Goal: Task Accomplishment & Management: Manage account settings

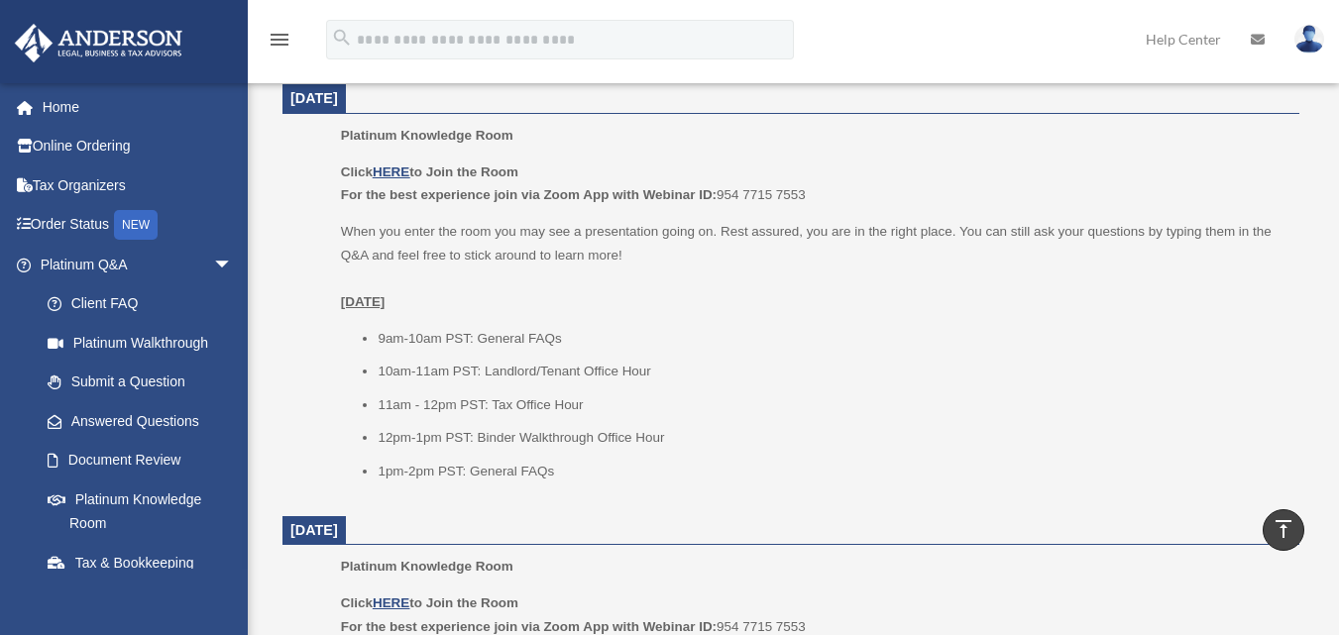
scroll to position [1189, 0]
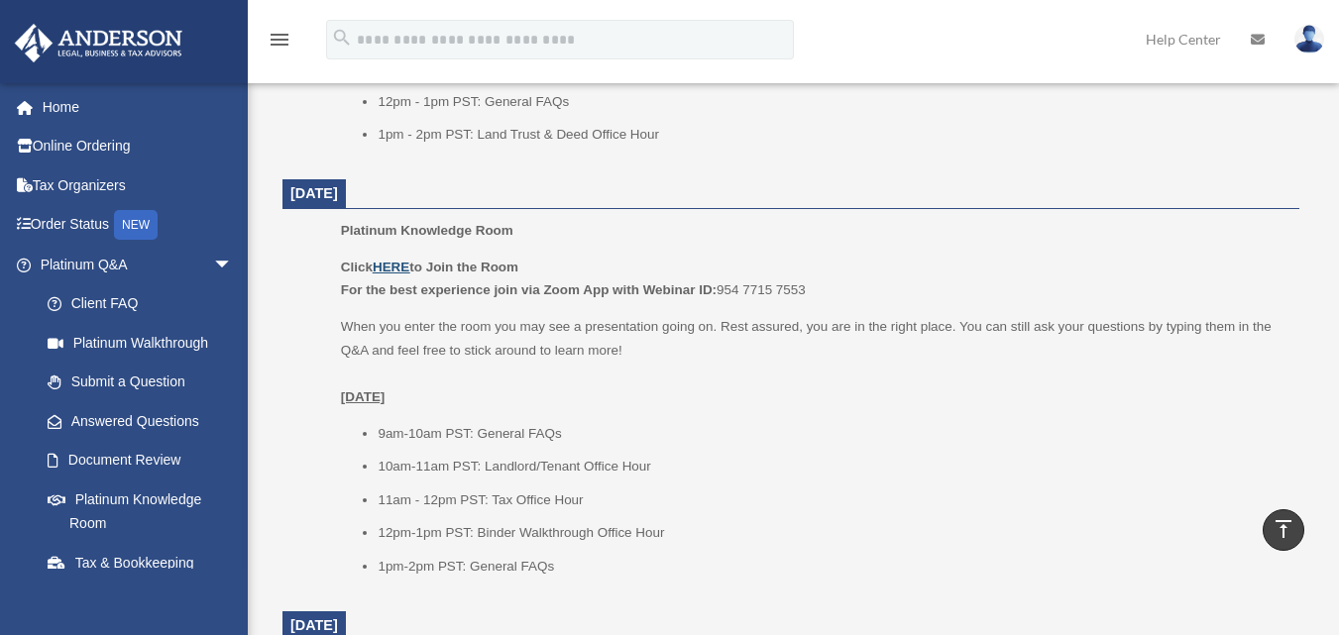
click at [399, 265] on u "HERE" at bounding box center [391, 267] width 37 height 15
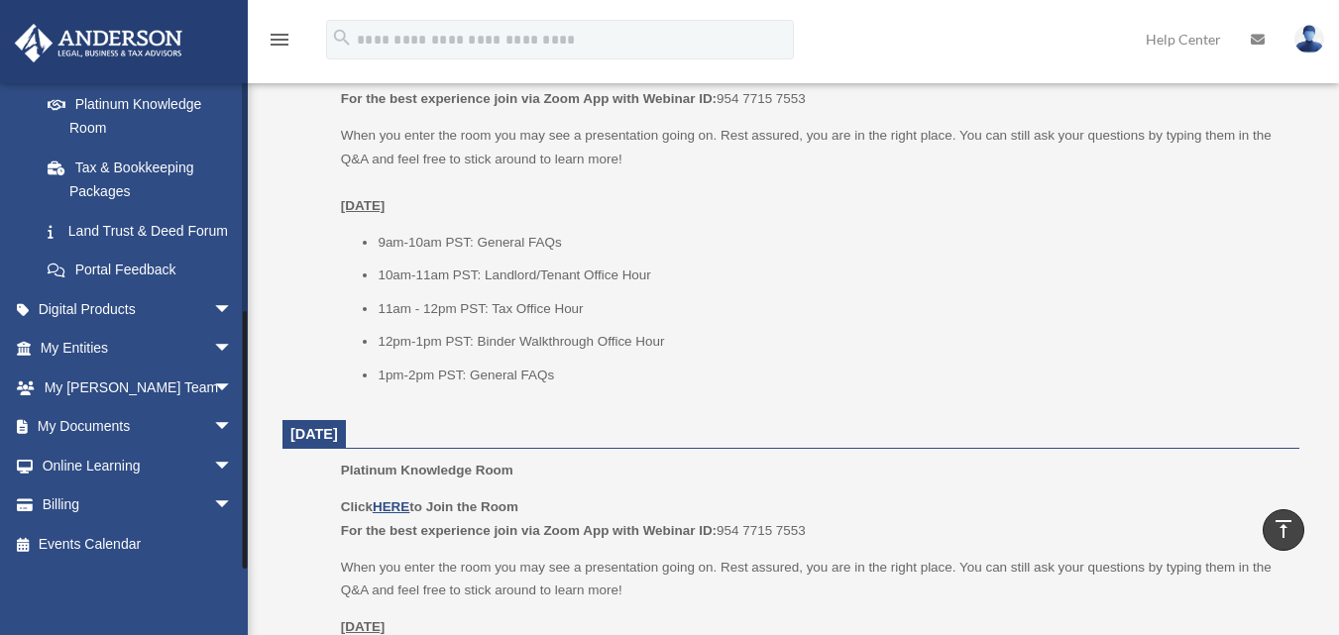
scroll to position [1388, 0]
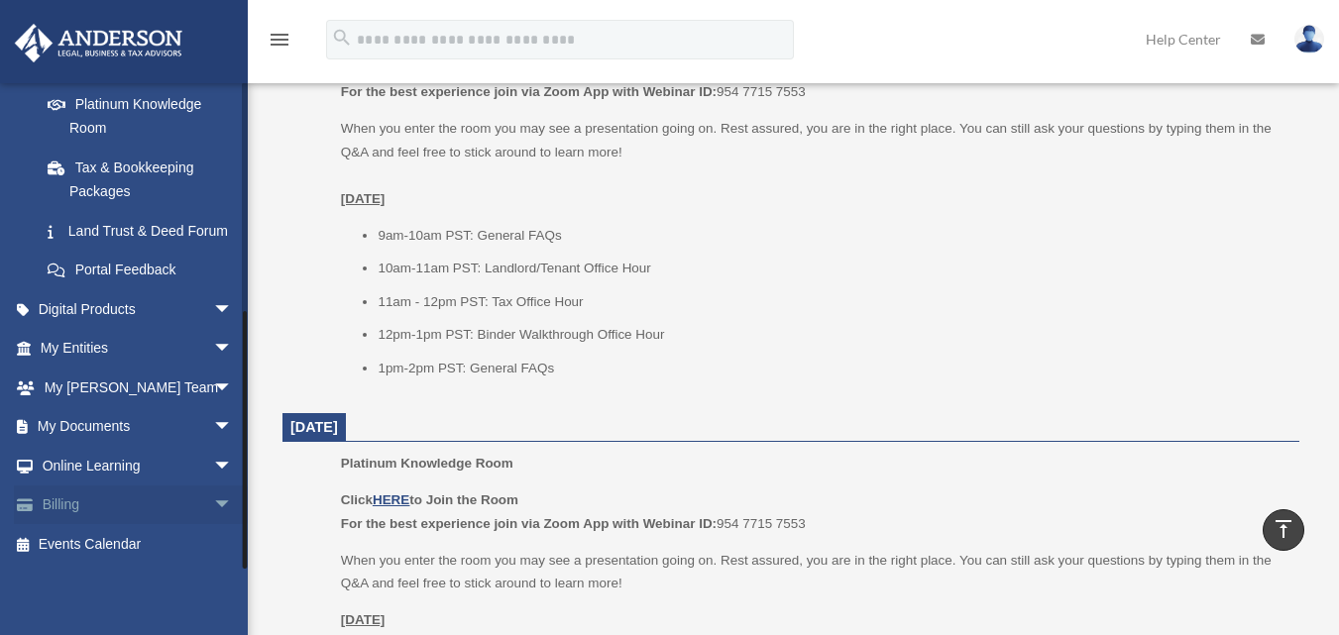
click at [83, 513] on link "Billing arrow_drop_down" at bounding box center [138, 506] width 249 height 40
click at [213, 506] on span "arrow_drop_down" at bounding box center [233, 506] width 40 height 41
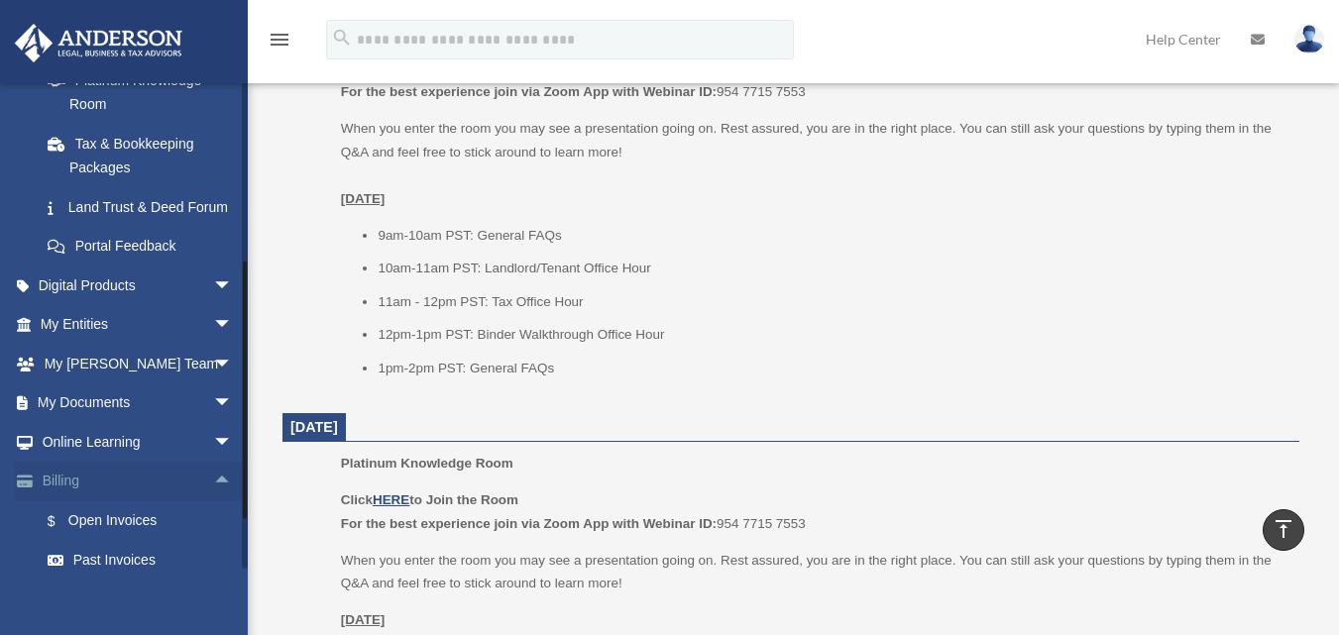
scroll to position [538, 0]
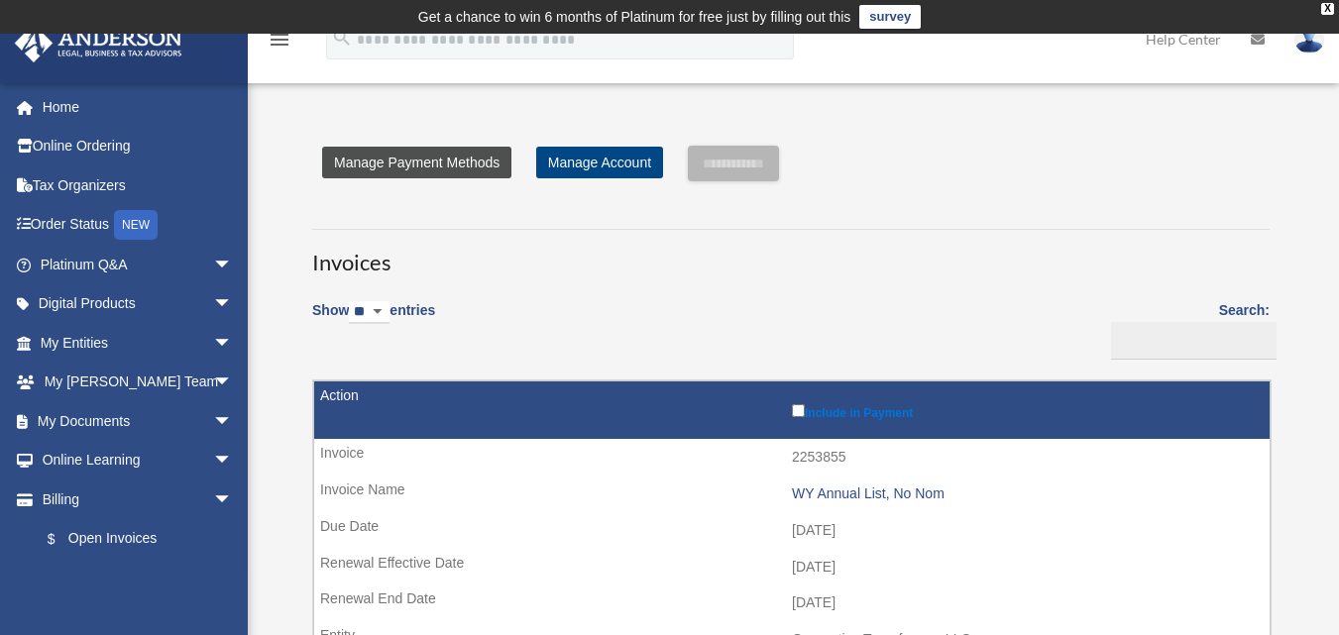
click at [449, 158] on link "Manage Payment Methods" at bounding box center [416, 163] width 189 height 32
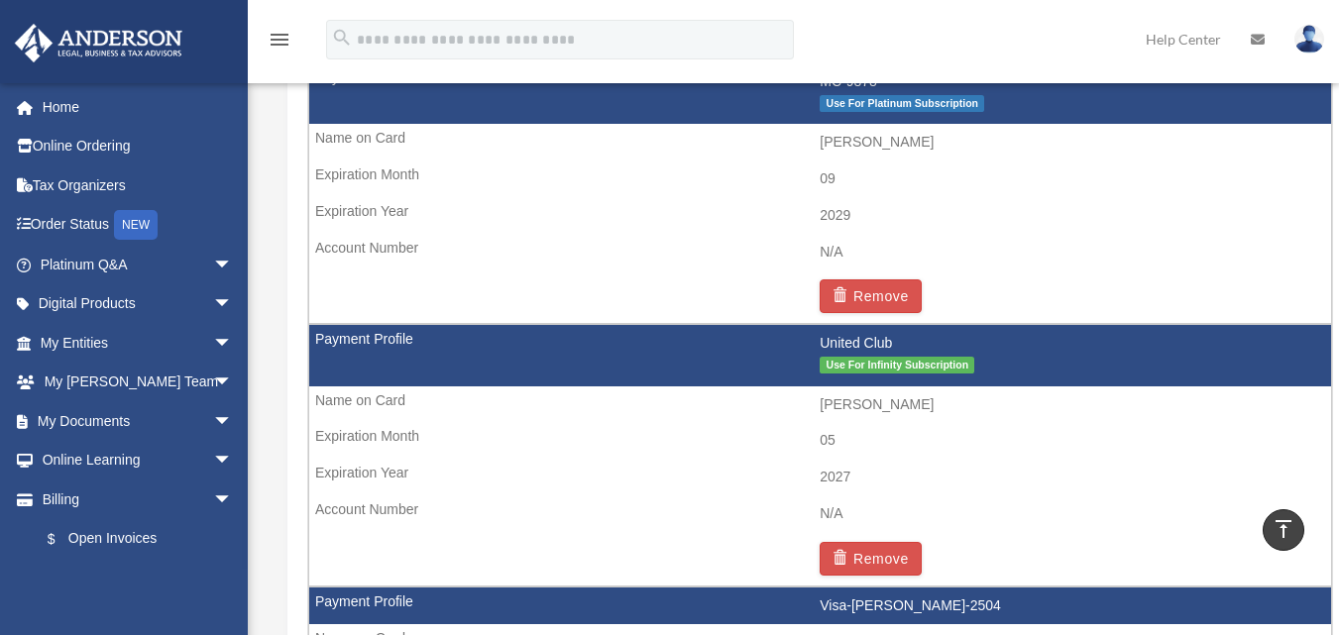
scroll to position [1586, 0]
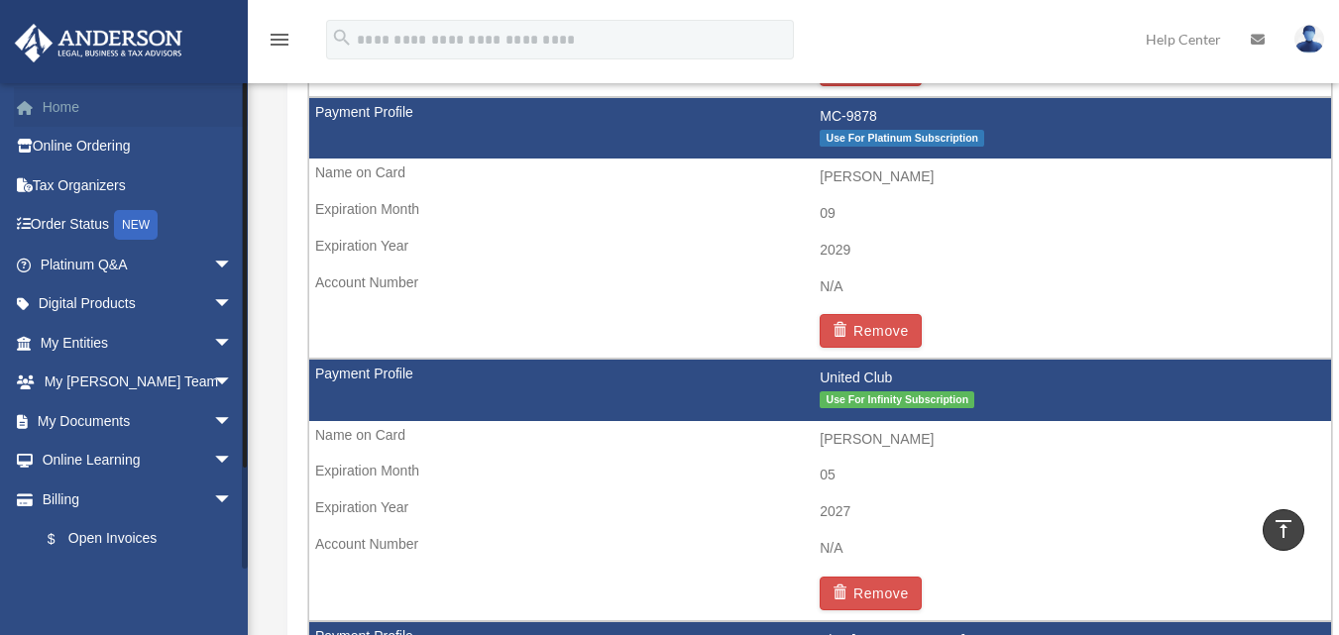
click at [80, 98] on link "Home" at bounding box center [138, 107] width 249 height 40
